Goal: Find specific page/section: Find specific page/section

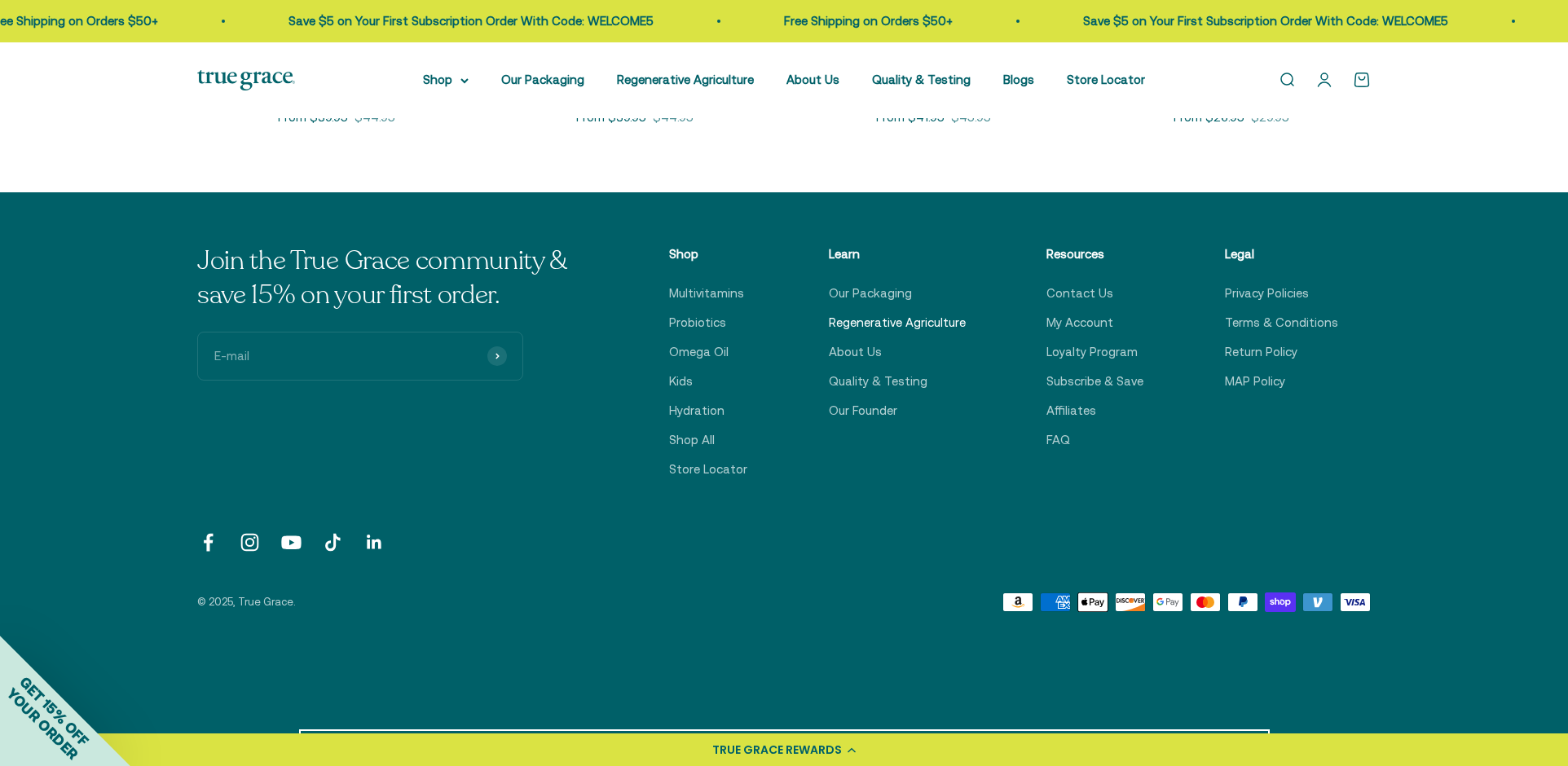
scroll to position [1063, 0]
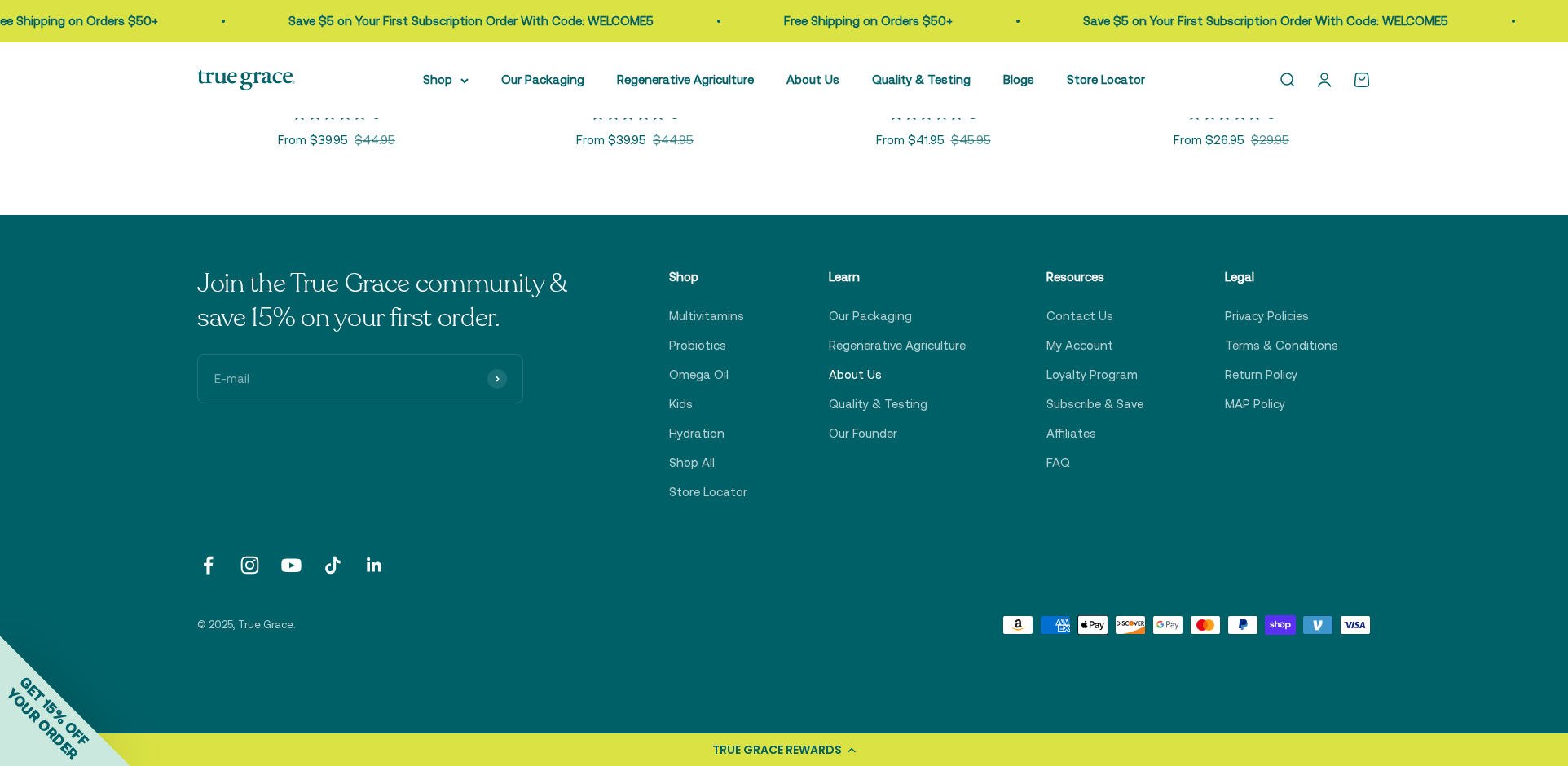
click at [850, 371] on link "About Us" at bounding box center [856, 375] width 53 height 20
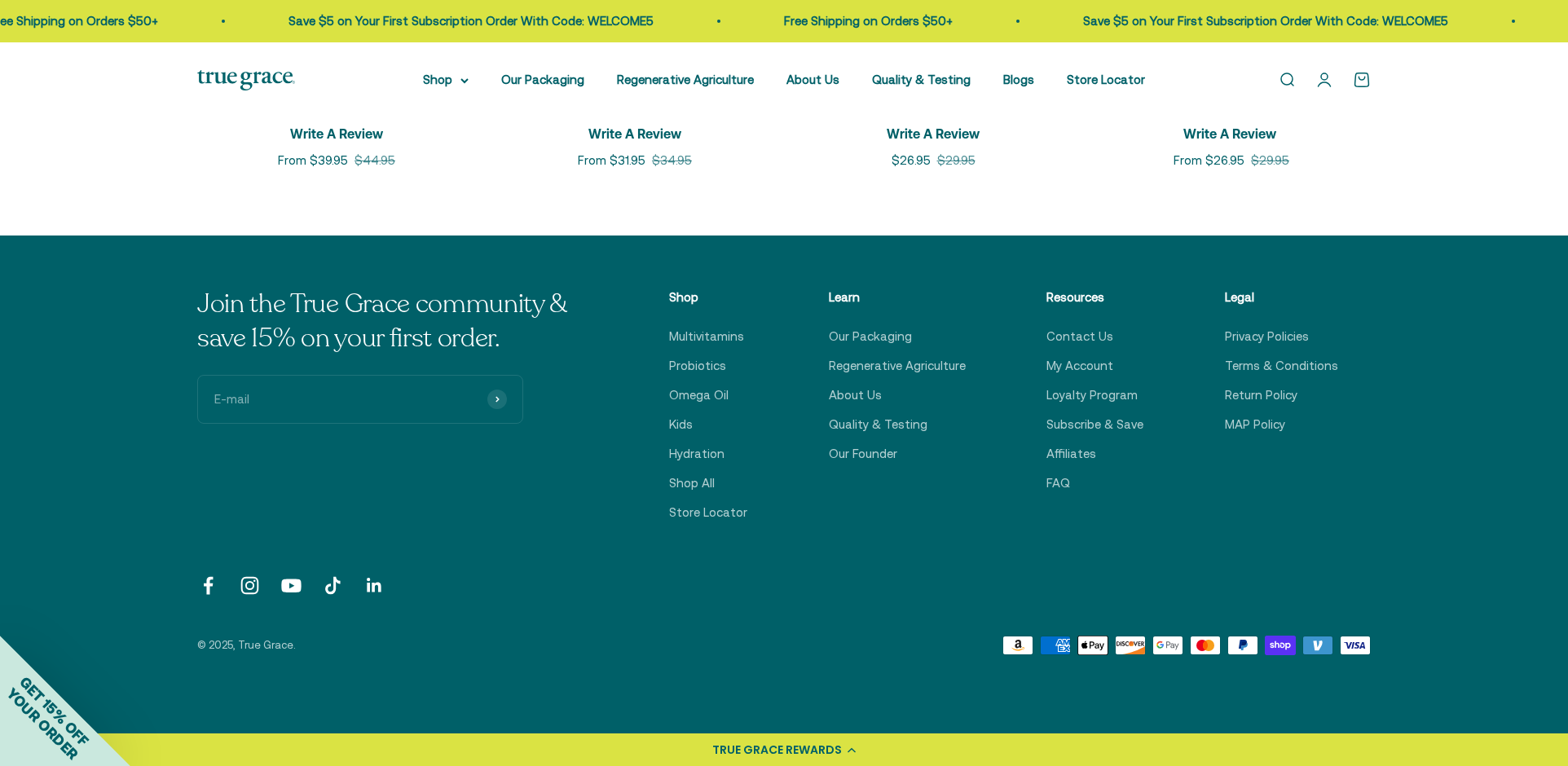
scroll to position [4014, 0]
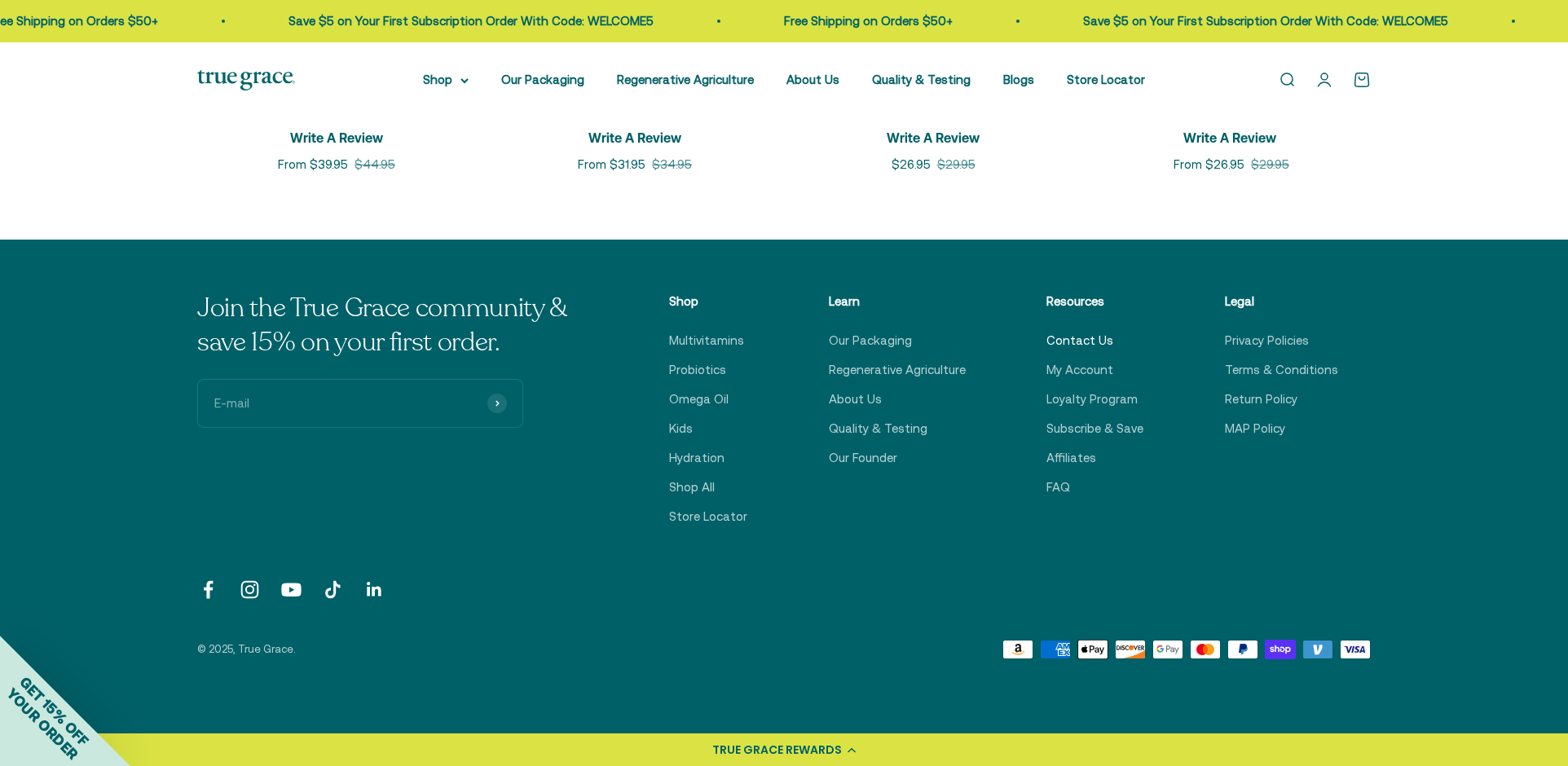
click at [1073, 339] on link "Contact Us" at bounding box center [1079, 341] width 67 height 20
